Goal: Information Seeking & Learning: Learn about a topic

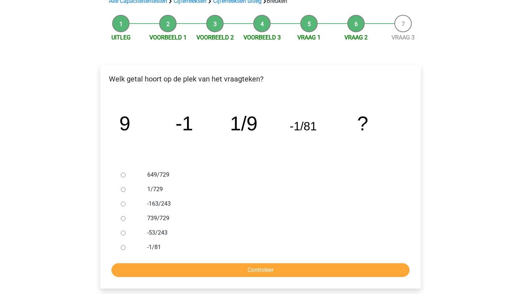
scroll to position [56, 0]
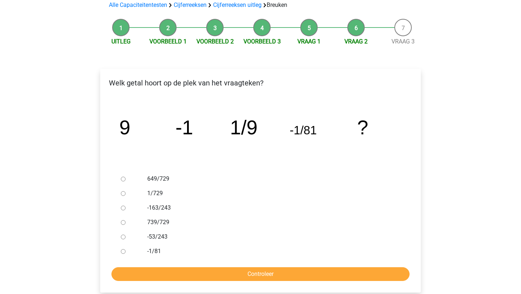
click at [122, 194] on input "1/729" at bounding box center [123, 193] width 5 height 5
radio input "true"
click at [170, 266] on form "649/729 1/729 -163/243 739/729 -53/243 -1/81 Controleer" at bounding box center [260, 226] width 309 height 109
click at [172, 270] on input "Controleer" at bounding box center [261, 274] width 298 height 14
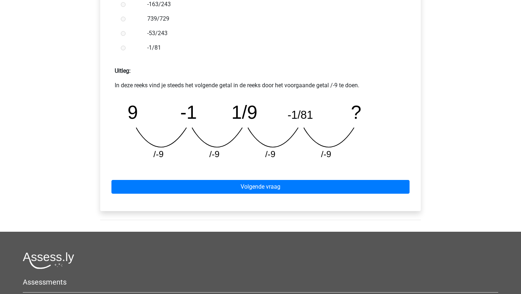
scroll to position [288, 0]
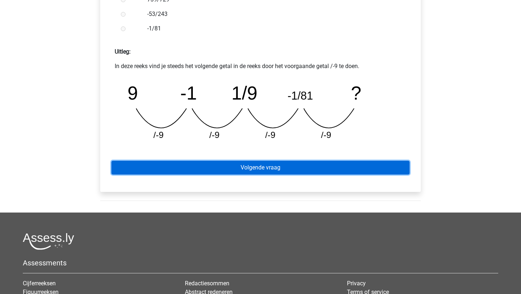
click at [338, 169] on link "Volgende vraag" at bounding box center [261, 168] width 298 height 14
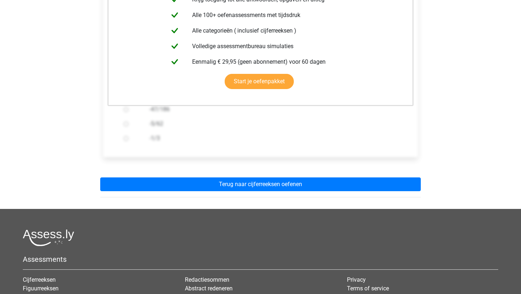
scroll to position [276, 0]
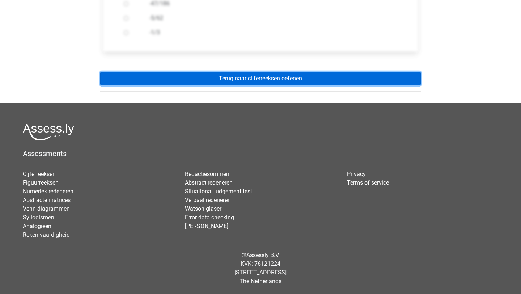
click at [327, 79] on link "Terug naar cijferreeksen oefenen" at bounding box center [260, 79] width 321 height 14
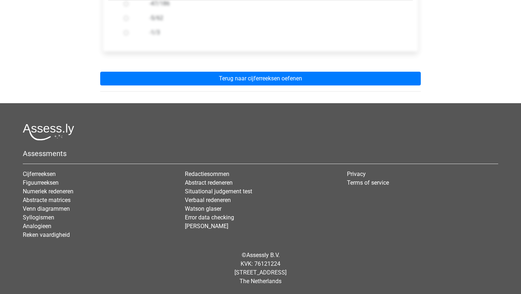
scroll to position [0, 0]
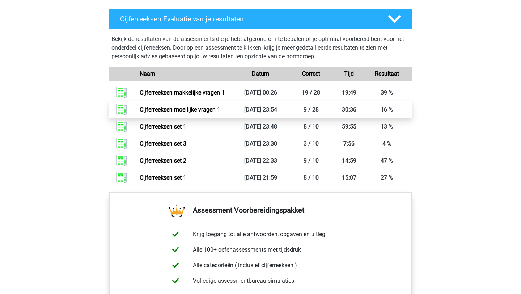
scroll to position [570, 0]
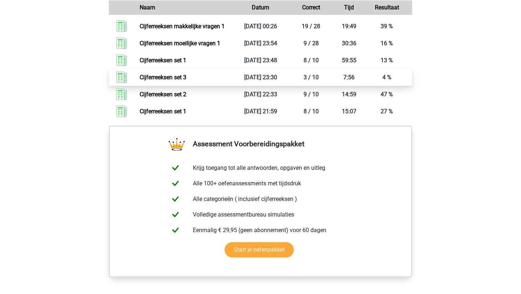
click at [156, 81] on link "Cijferreeksen set 3" at bounding box center [163, 77] width 47 height 7
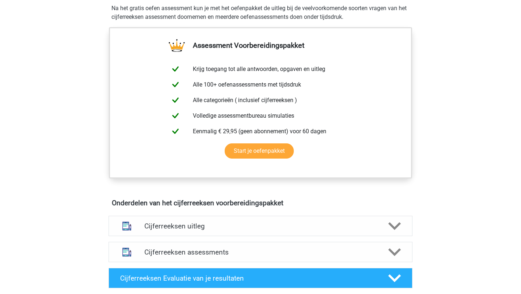
scroll to position [324, 0]
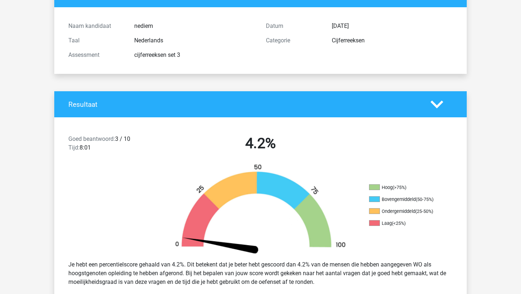
scroll to position [69, 0]
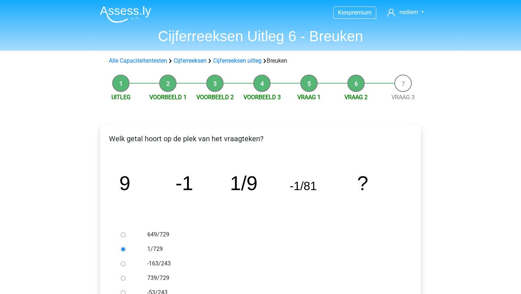
scroll to position [56, 0]
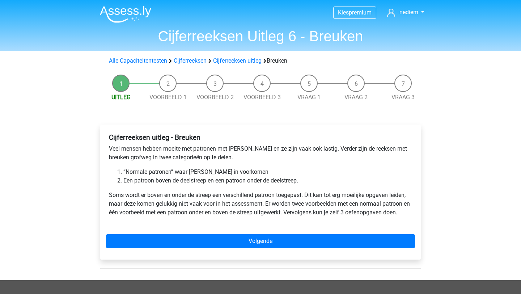
scroll to position [20, 0]
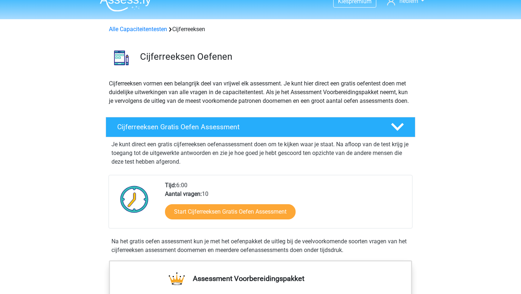
scroll to position [12, 0]
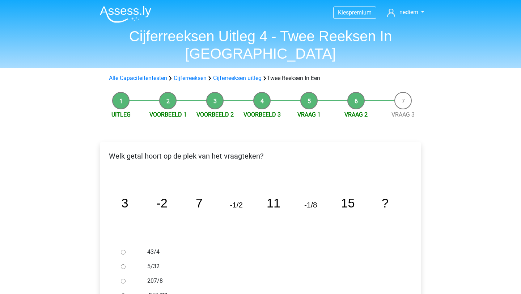
scroll to position [76, 0]
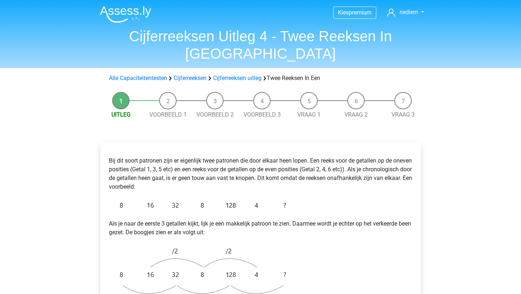
scroll to position [128, 0]
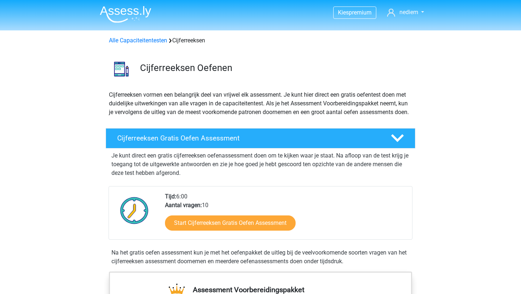
scroll to position [331, 0]
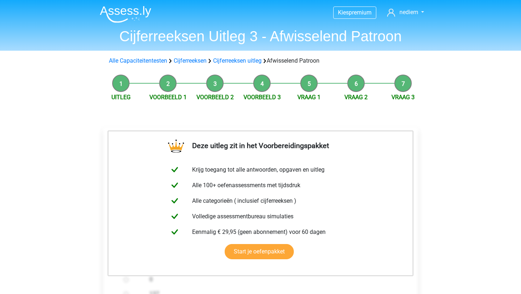
scroll to position [184, 0]
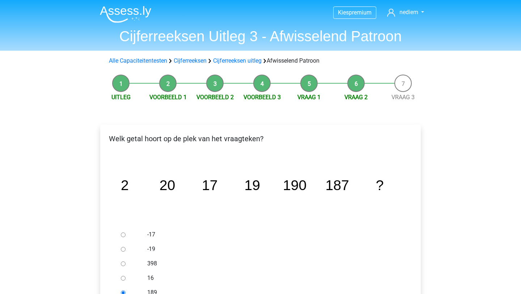
scroll to position [81, 0]
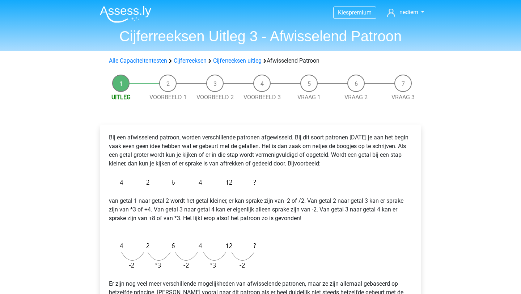
scroll to position [118, 0]
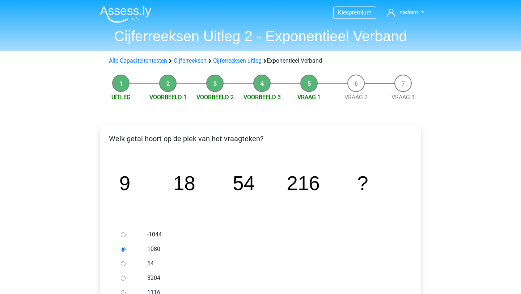
scroll to position [102, 0]
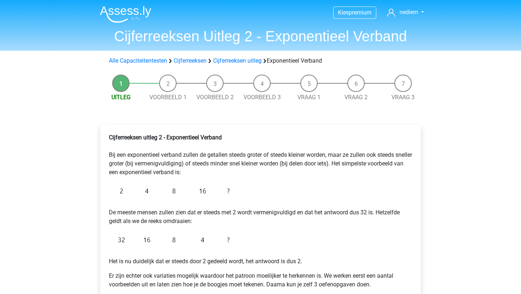
scroll to position [97, 0]
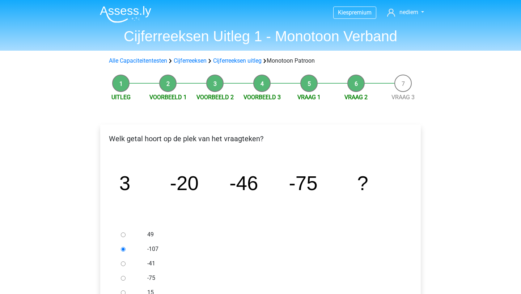
scroll to position [114, 0]
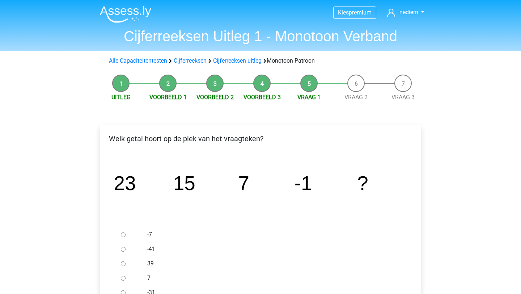
scroll to position [119, 0]
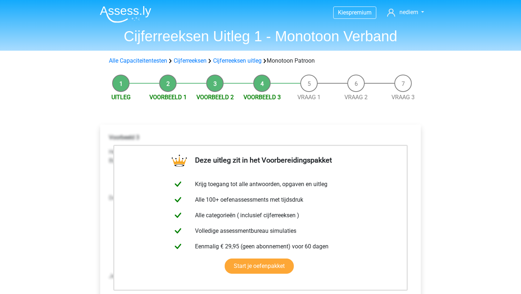
scroll to position [133, 0]
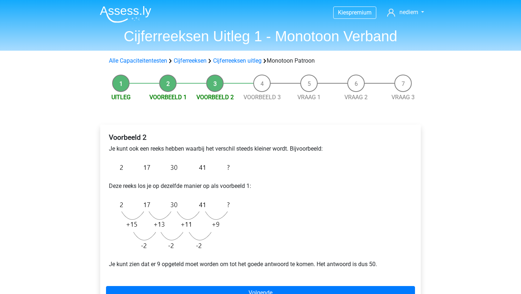
scroll to position [93, 0]
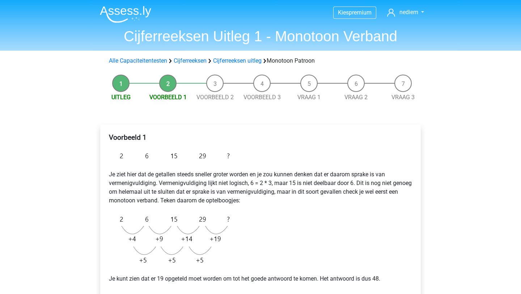
scroll to position [116, 0]
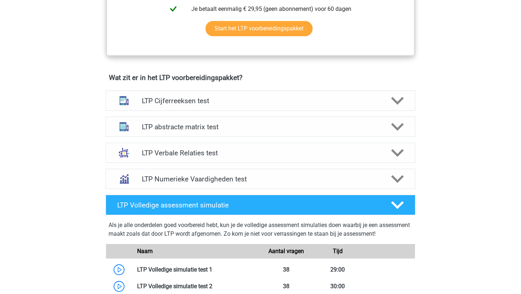
scroll to position [402, 0]
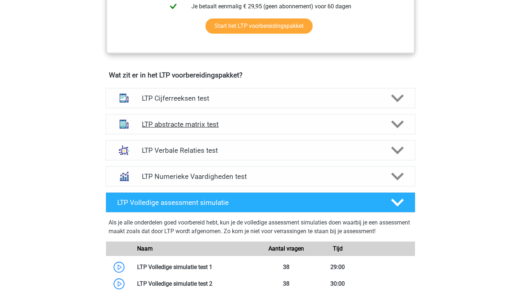
click at [248, 127] on h4 "LTP abstracte matrix test" at bounding box center [260, 124] width 237 height 8
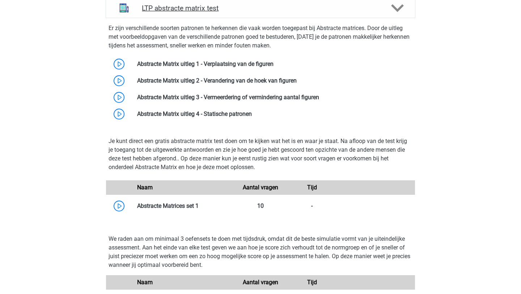
scroll to position [519, 0]
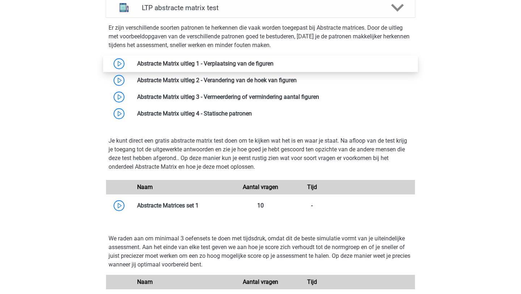
click at [274, 62] on link at bounding box center [274, 63] width 0 height 7
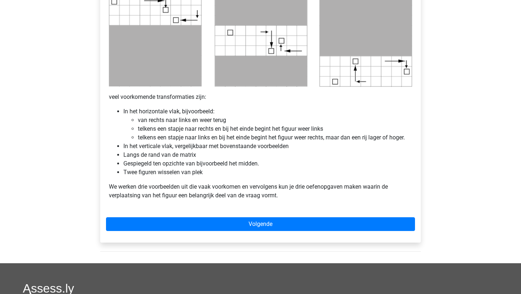
scroll to position [386, 0]
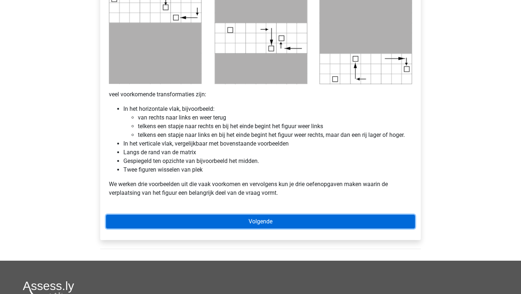
click at [204, 221] on link "Volgende" at bounding box center [260, 222] width 309 height 14
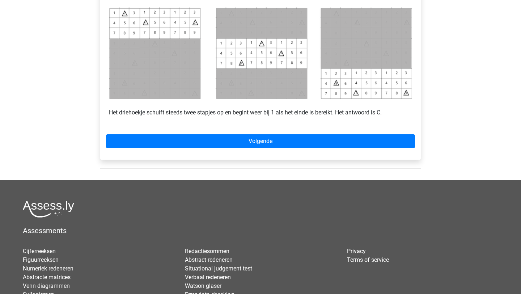
scroll to position [339, 0]
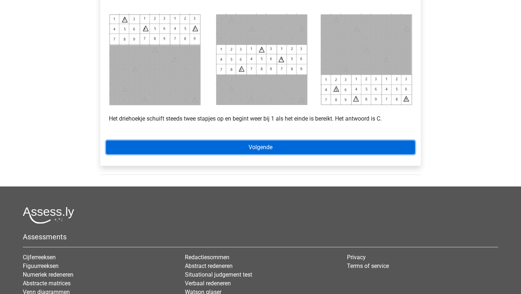
click at [186, 146] on link "Volgende" at bounding box center [260, 147] width 309 height 14
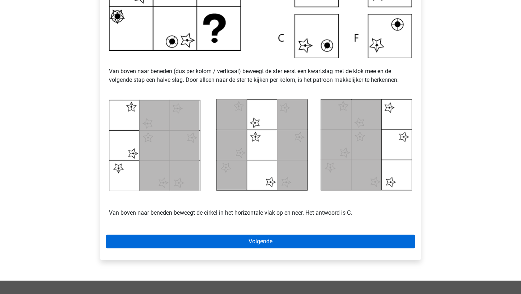
scroll to position [272, 0]
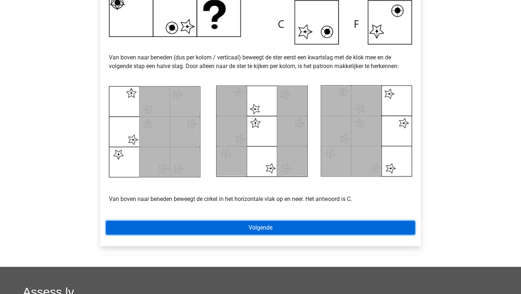
click at [219, 222] on link "Volgende" at bounding box center [260, 228] width 309 height 14
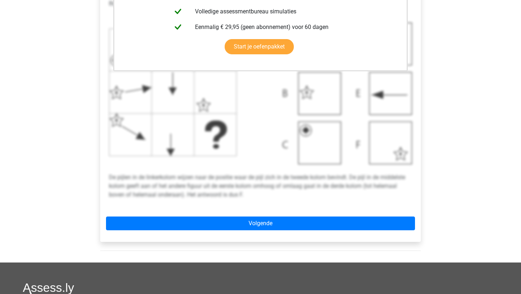
scroll to position [244, 0]
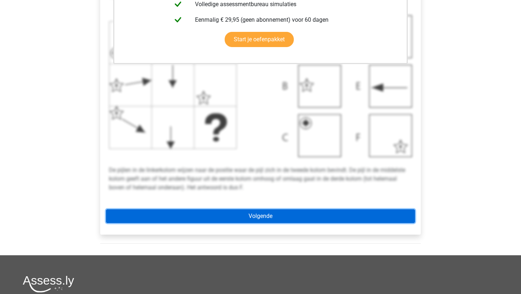
click at [222, 219] on link "Volgende" at bounding box center [260, 216] width 309 height 14
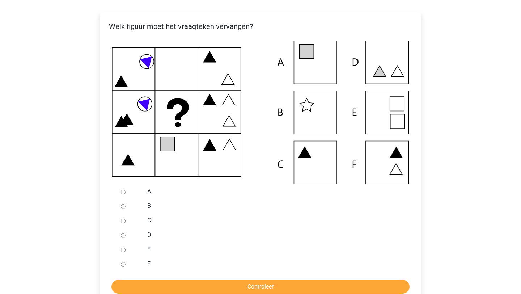
scroll to position [129, 0]
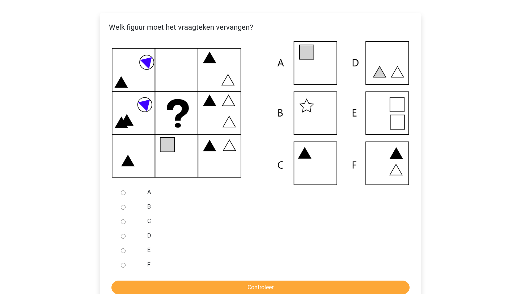
click at [123, 192] on input "A" at bounding box center [123, 192] width 5 height 5
radio input "true"
click at [241, 286] on input "Controleer" at bounding box center [261, 288] width 298 height 14
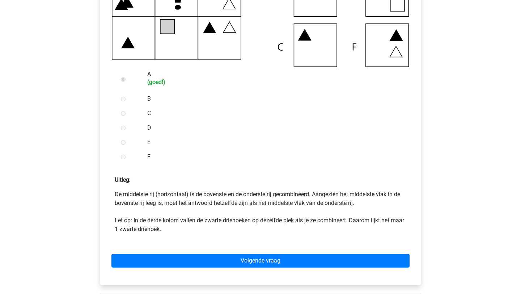
scroll to position [248, 0]
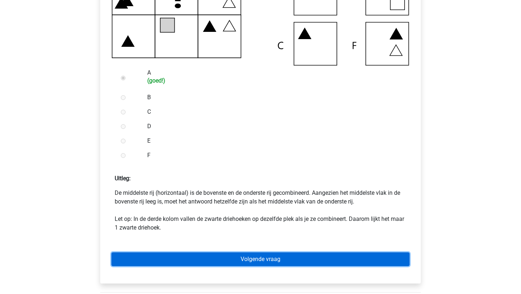
click at [245, 263] on link "Volgende vraag" at bounding box center [261, 259] width 298 height 14
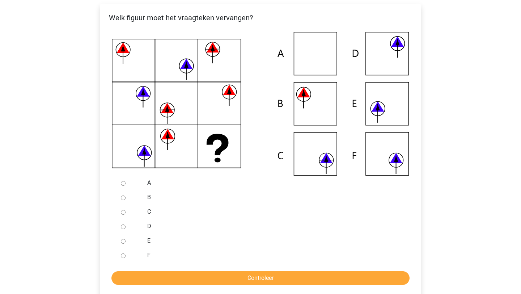
scroll to position [147, 0]
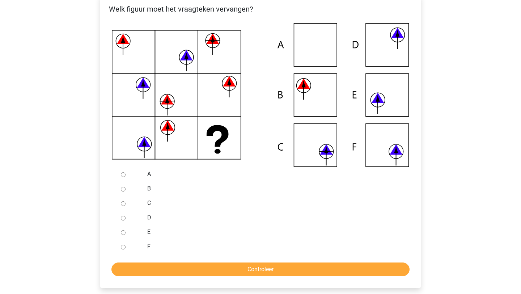
click at [122, 206] on input "C" at bounding box center [123, 203] width 5 height 5
radio input "true"
click at [172, 267] on input "Controleer" at bounding box center [261, 270] width 298 height 14
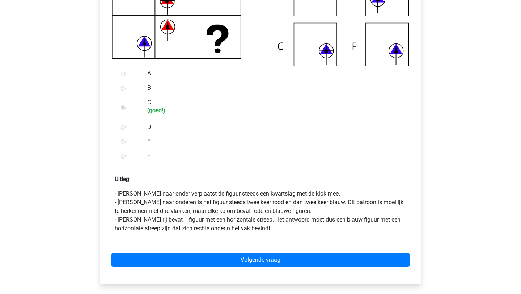
scroll to position [249, 0]
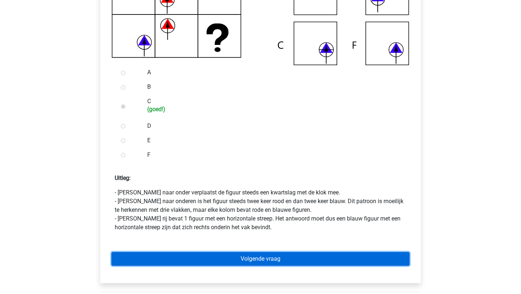
click at [213, 253] on link "Volgende vraag" at bounding box center [261, 259] width 298 height 14
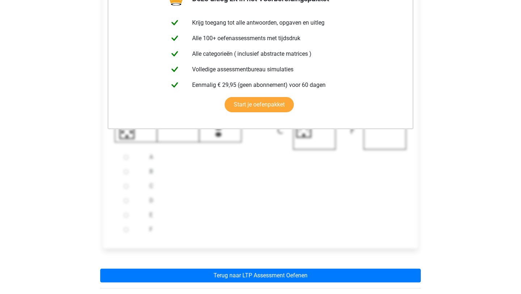
scroll to position [256, 0]
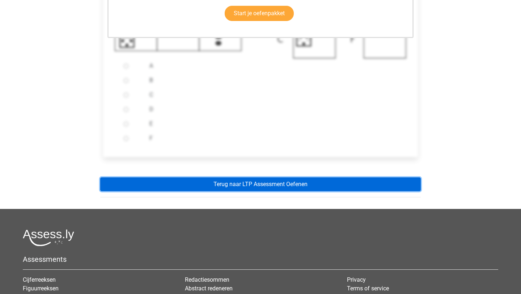
click at [244, 181] on link "Terug naar LTP Assessment Oefenen" at bounding box center [260, 184] width 321 height 14
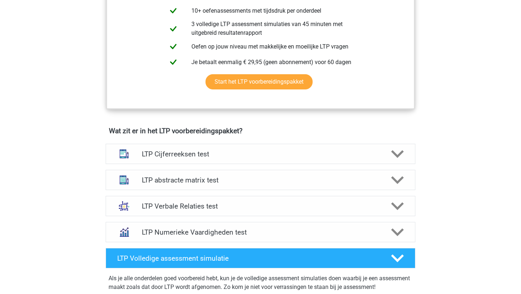
scroll to position [348, 0]
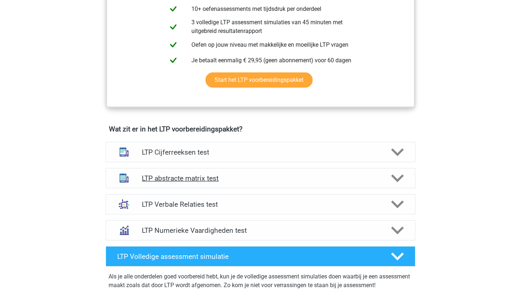
click at [255, 173] on div "LTP abstracte matrix test" at bounding box center [261, 178] width 310 height 20
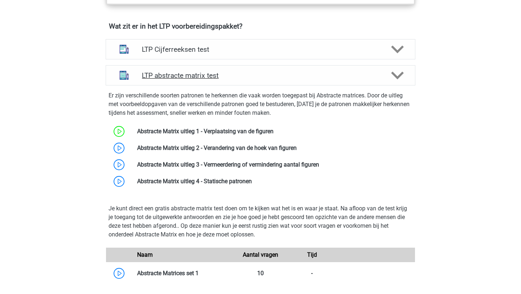
scroll to position [461, 0]
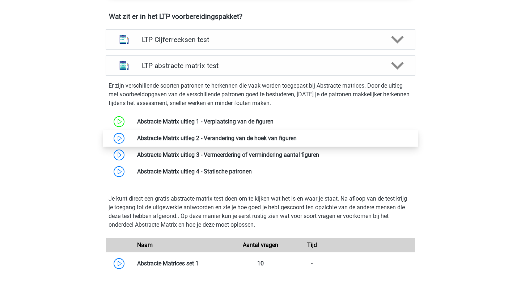
click at [297, 137] on link at bounding box center [297, 138] width 0 height 7
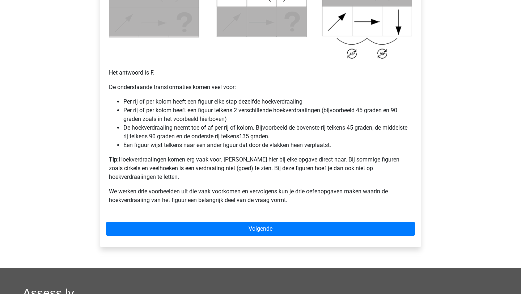
scroll to position [456, 0]
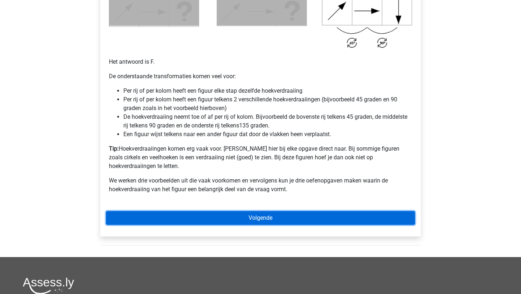
click at [206, 211] on link "Volgende" at bounding box center [260, 218] width 309 height 14
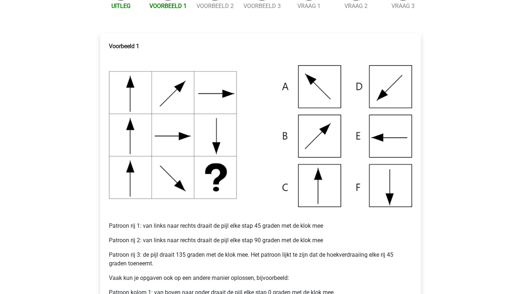
scroll to position [109, 0]
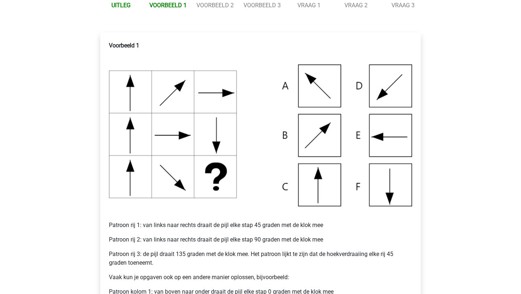
click at [382, 127] on img at bounding box center [260, 135] width 303 height 142
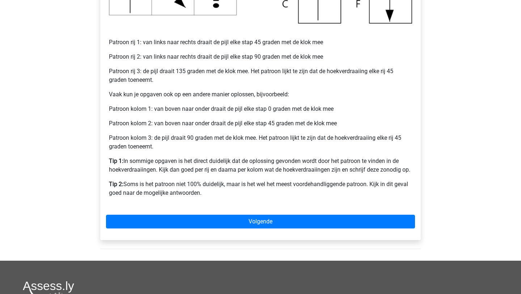
scroll to position [298, 0]
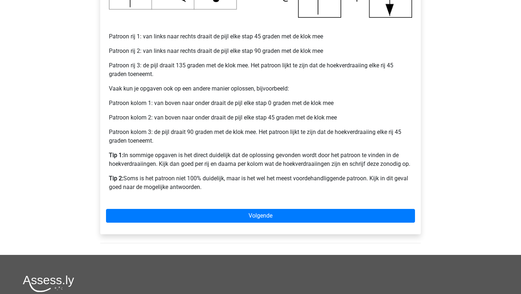
click at [197, 209] on div "Voorbeeld 1 Patroon rij 1: van links naar rechts draait de pijl elke stap 45 gr…" at bounding box center [260, 39] width 321 height 390
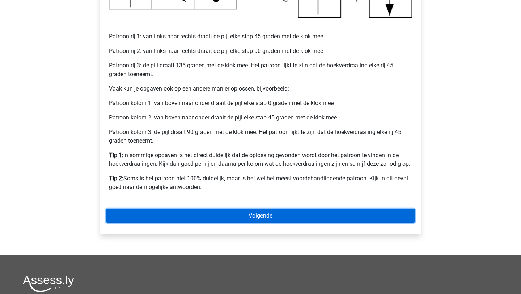
click at [198, 211] on link "Volgende" at bounding box center [260, 216] width 309 height 14
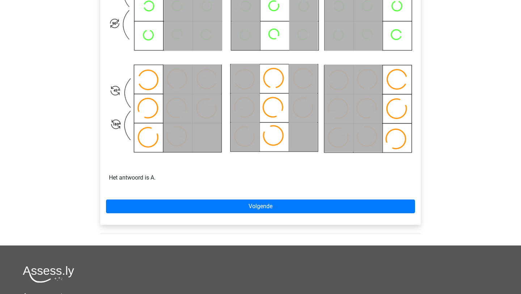
scroll to position [460, 0]
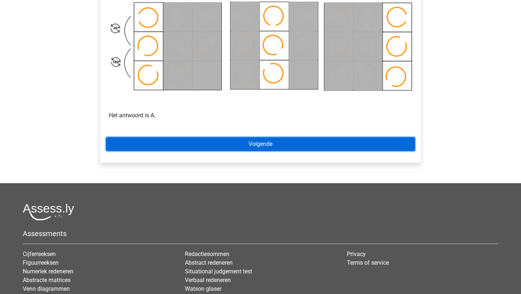
click at [249, 144] on link "Volgende" at bounding box center [260, 144] width 309 height 14
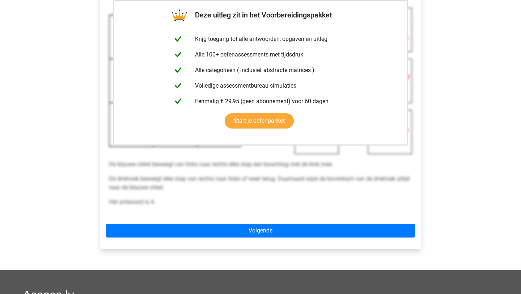
scroll to position [255, 0]
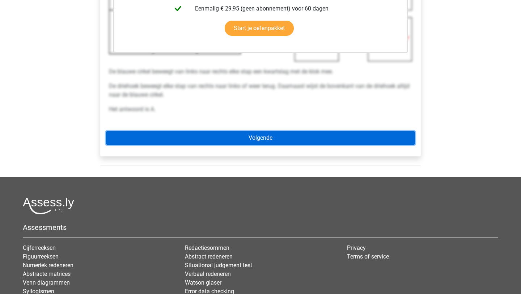
click at [243, 134] on link "Volgende" at bounding box center [260, 138] width 309 height 14
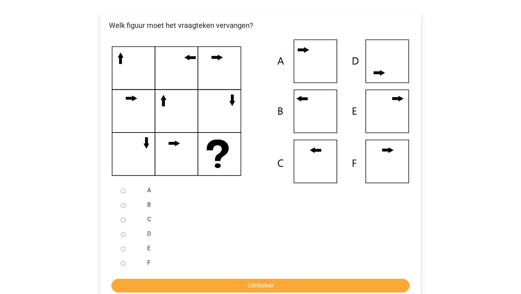
scroll to position [142, 0]
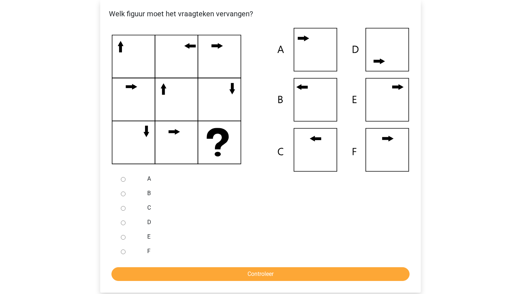
click at [123, 194] on input "B" at bounding box center [123, 194] width 5 height 5
radio input "true"
click at [170, 268] on input "Controleer" at bounding box center [261, 274] width 298 height 14
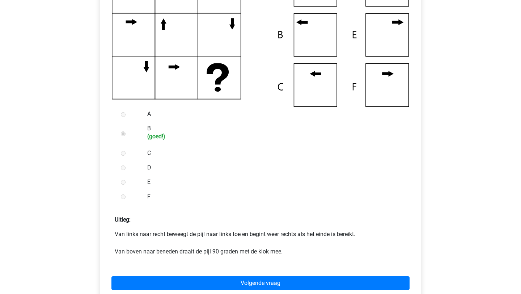
scroll to position [210, 0]
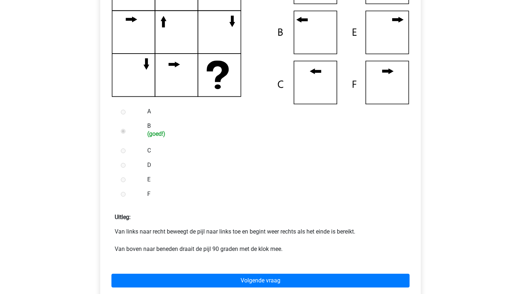
click at [188, 273] on div "Volgende vraag" at bounding box center [260, 279] width 309 height 40
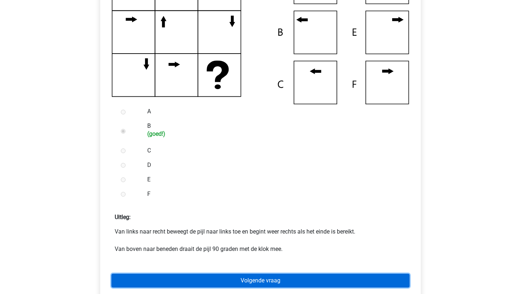
click at [188, 281] on link "Volgende vraag" at bounding box center [261, 281] width 298 height 14
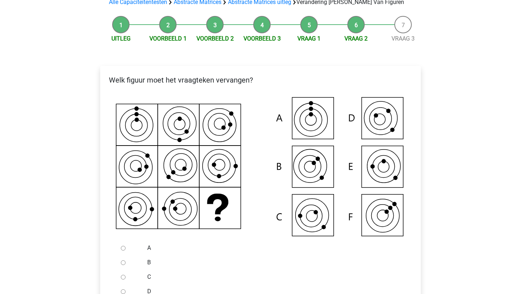
scroll to position [138, 0]
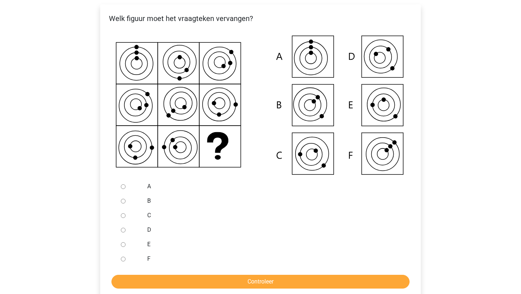
click at [125, 244] on input "E" at bounding box center [123, 244] width 5 height 5
radio input "true"
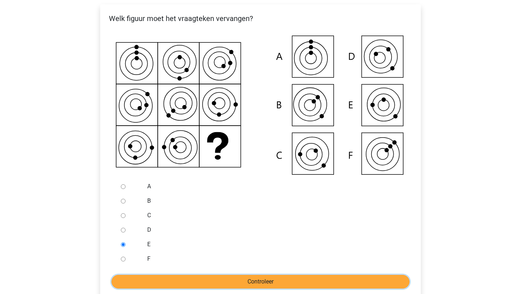
click at [163, 276] on input "Controleer" at bounding box center [261, 282] width 298 height 14
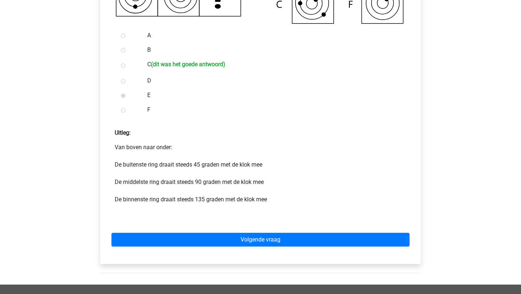
scroll to position [294, 0]
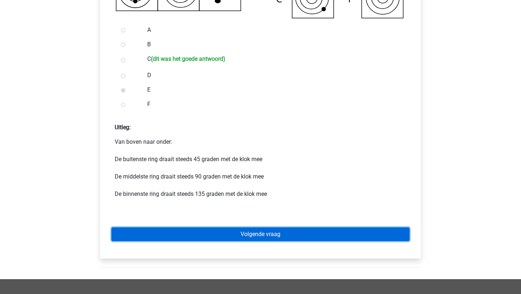
click at [191, 232] on link "Volgende vraag" at bounding box center [261, 234] width 298 height 14
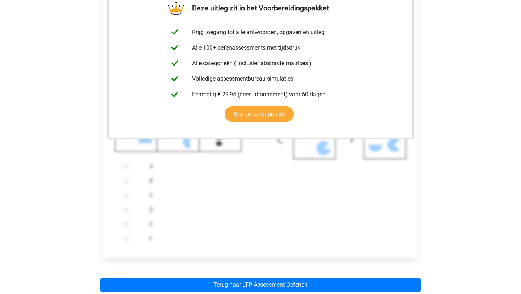
scroll to position [202, 0]
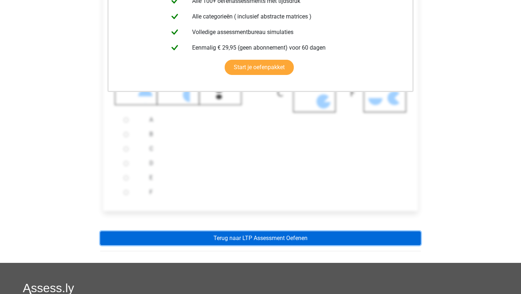
click at [201, 237] on link "Terug naar LTP Assessment Oefenen" at bounding box center [260, 238] width 321 height 14
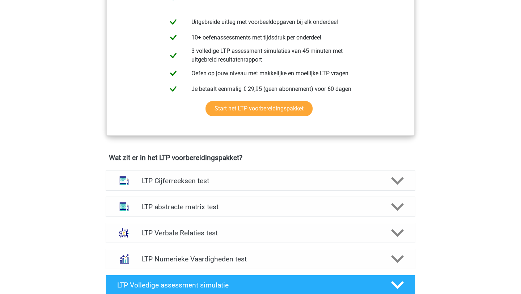
scroll to position [325, 0]
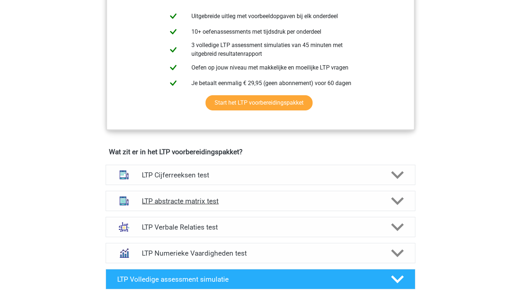
click at [186, 203] on h4 "LTP abstracte matrix test" at bounding box center [260, 201] width 237 height 8
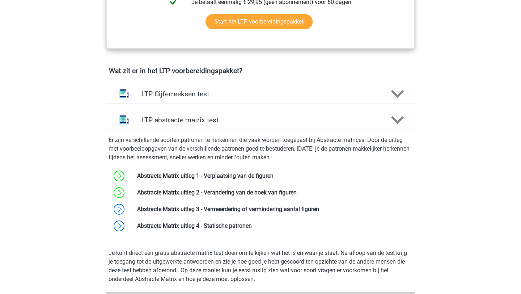
scroll to position [456, 0]
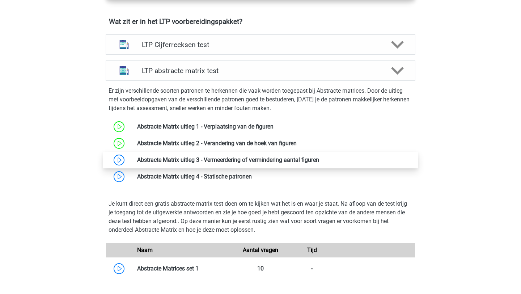
click at [319, 159] on link at bounding box center [319, 159] width 0 height 7
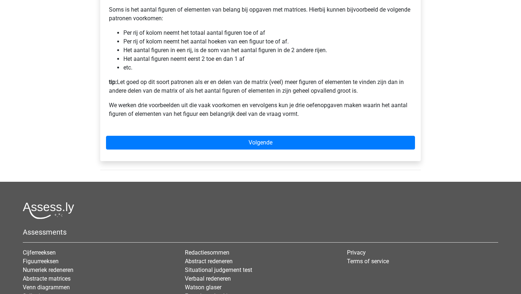
scroll to position [168, 0]
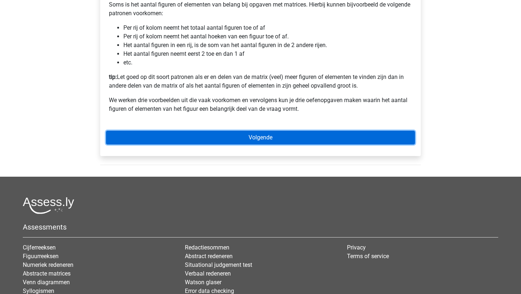
click at [147, 144] on link "Volgende" at bounding box center [260, 138] width 309 height 14
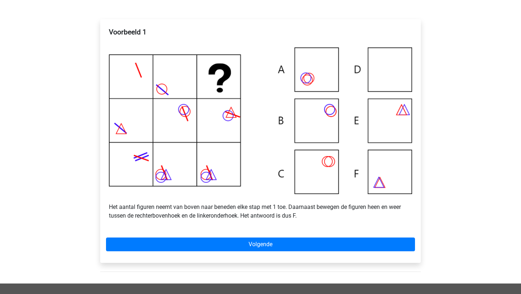
scroll to position [131, 0]
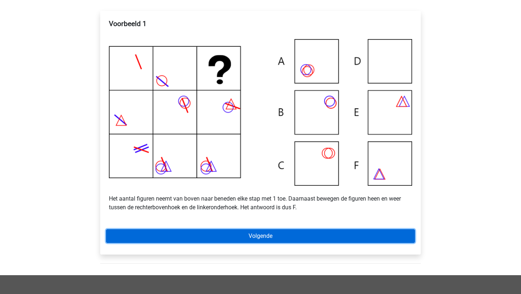
click at [238, 241] on link "Volgende" at bounding box center [260, 236] width 309 height 14
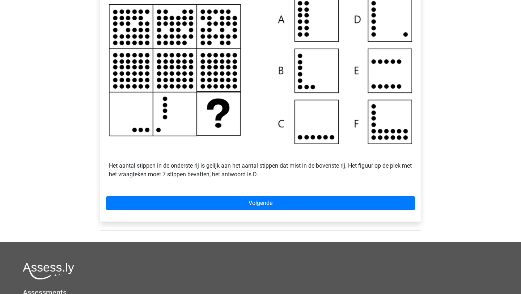
scroll to position [172, 0]
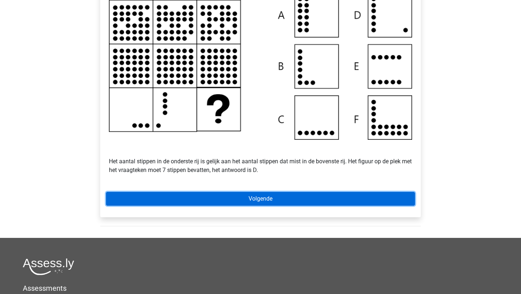
click at [372, 200] on link "Volgende" at bounding box center [260, 199] width 309 height 14
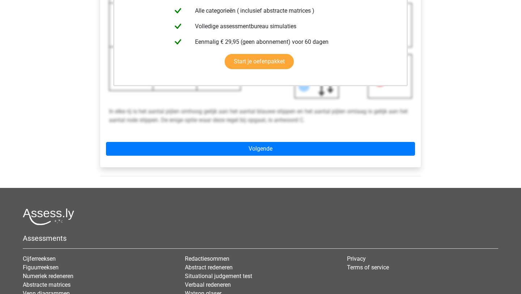
scroll to position [247, 0]
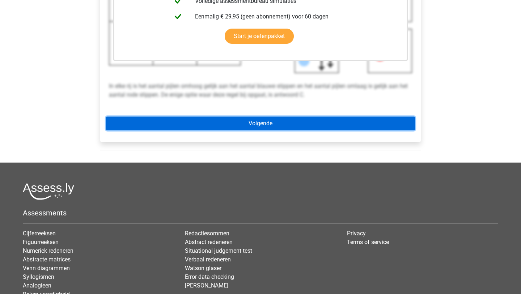
click at [359, 130] on link "Volgende" at bounding box center [260, 124] width 309 height 14
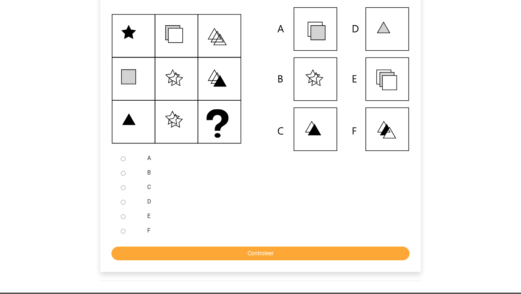
scroll to position [168, 0]
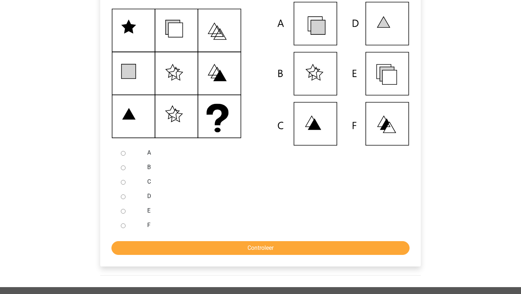
click at [123, 218] on div at bounding box center [130, 211] width 24 height 14
click at [125, 215] on div at bounding box center [130, 211] width 24 height 14
click at [125, 214] on input "E" at bounding box center [123, 211] width 5 height 5
radio input "true"
click at [228, 255] on input "Controleer" at bounding box center [261, 248] width 298 height 14
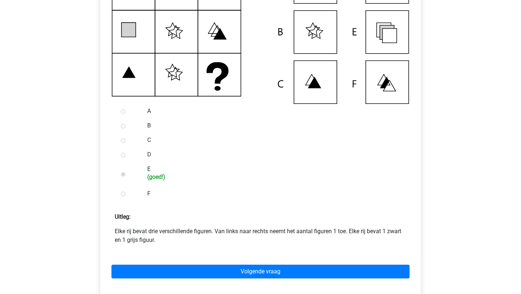
scroll to position [210, 0]
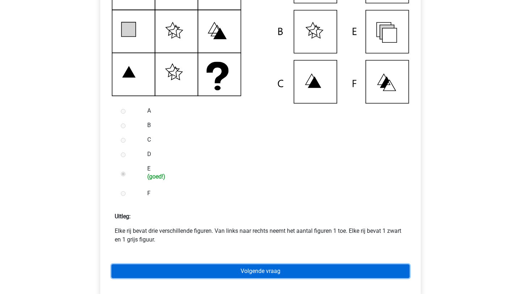
click at [237, 278] on link "Volgende vraag" at bounding box center [261, 271] width 298 height 14
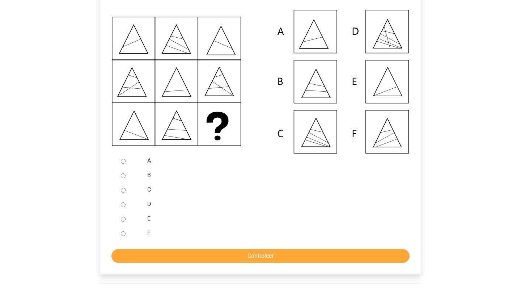
scroll to position [165, 0]
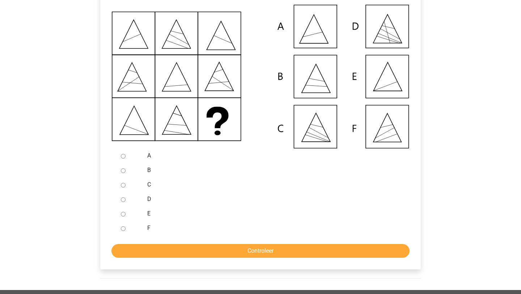
click at [121, 221] on div at bounding box center [130, 213] width 24 height 14
click at [122, 217] on input "E" at bounding box center [123, 214] width 5 height 5
radio input "true"
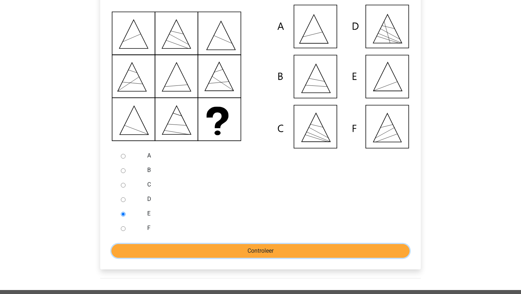
click at [192, 258] on input "Controleer" at bounding box center [261, 251] width 298 height 14
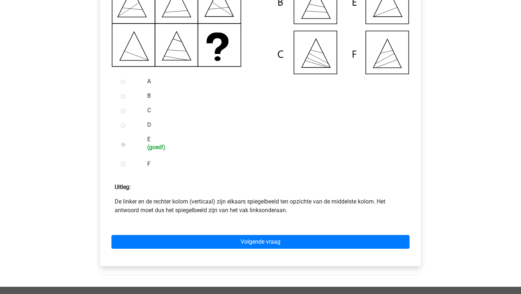
scroll to position [242, 0]
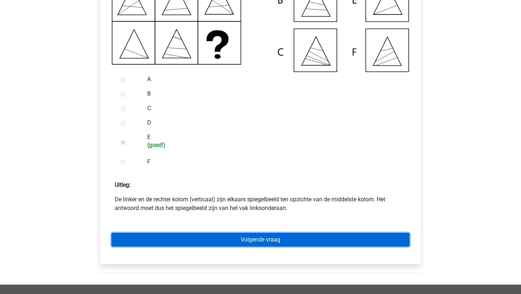
click at [208, 247] on link "Volgende vraag" at bounding box center [261, 240] width 298 height 14
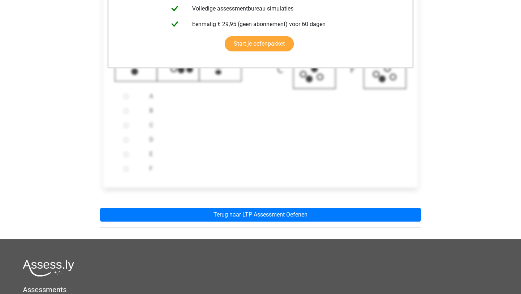
scroll to position [234, 0]
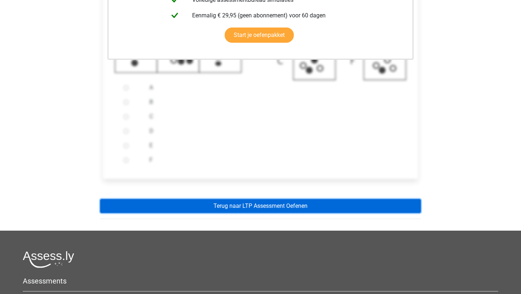
click at [219, 213] on link "Terug naar LTP Assessment Oefenen" at bounding box center [260, 206] width 321 height 14
